Goal: Navigation & Orientation: Find specific page/section

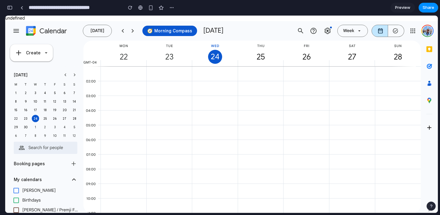
click at [150, 27] on button "🧭 Morning Compass" at bounding box center [169, 31] width 55 height 10
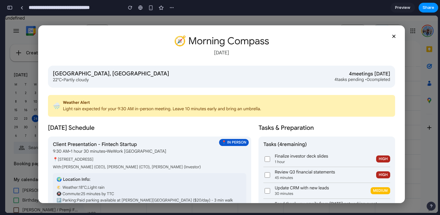
click at [27, 130] on div "× 🧭 Morning Compass [DATE] [GEOGRAPHIC_DATA], [GEOGRAPHIC_DATA] 22°C • Partly c…" at bounding box center [221, 114] width 433 height 197
